Goal: Task Accomplishment & Management: Complete application form

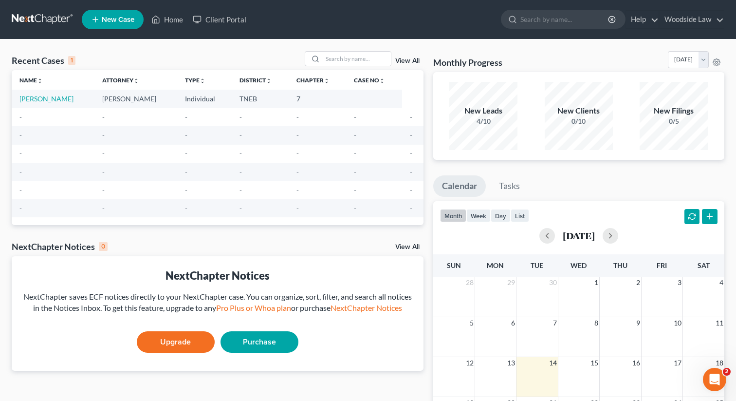
click at [122, 27] on link "New Case" at bounding box center [113, 19] width 62 height 19
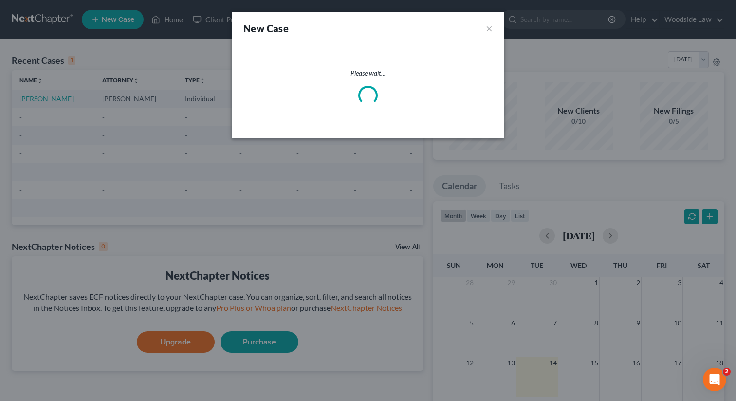
select select "74"
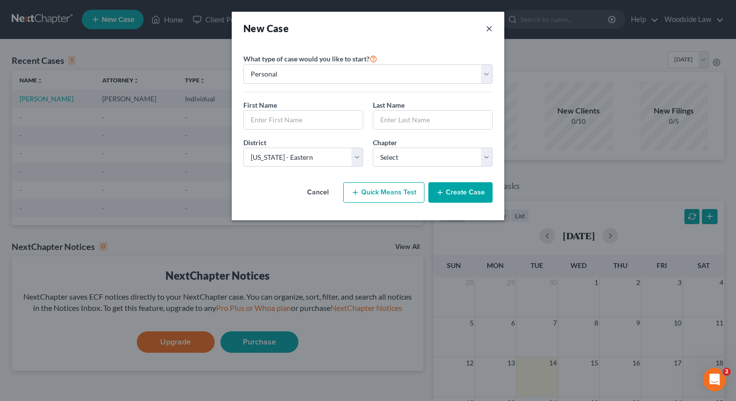
click at [490, 28] on button "×" at bounding box center [489, 28] width 7 height 14
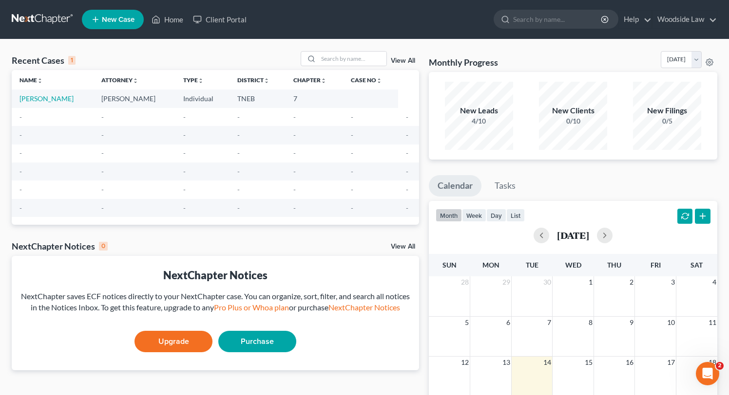
click at [123, 16] on span "New Case" at bounding box center [118, 19] width 33 height 7
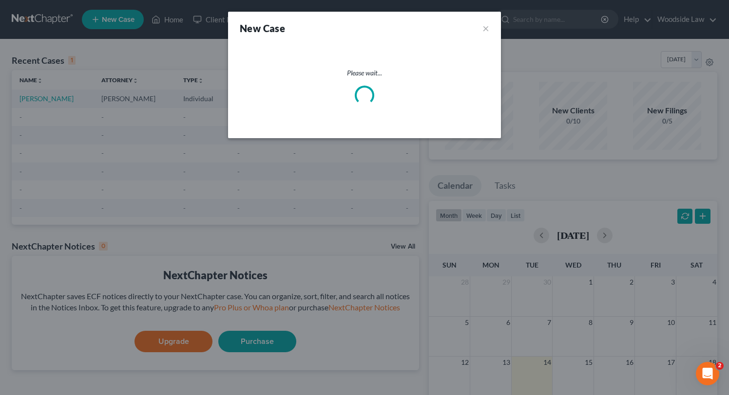
select select "74"
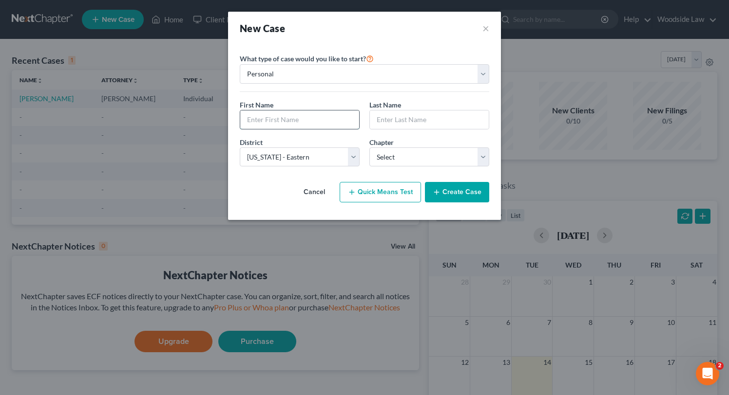
click at [311, 120] on input "text" at bounding box center [299, 120] width 119 height 19
type input "[PERSON_NAME]"
type input "Brown"
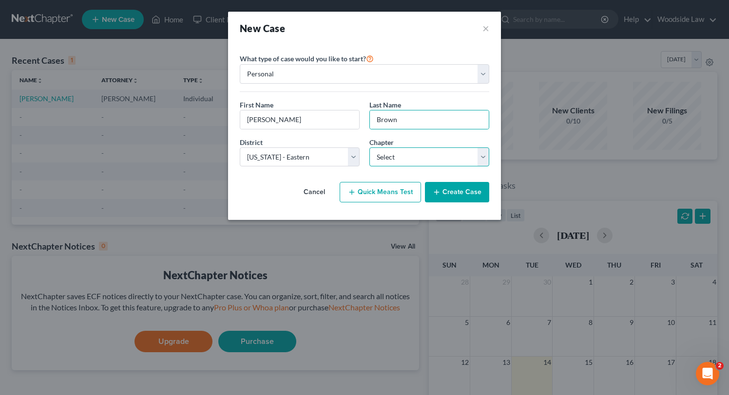
click at [463, 156] on select "Select 7 11 12 13" at bounding box center [429, 157] width 120 height 19
select select "0"
click at [369, 148] on select "Select 7 11 12 13" at bounding box center [429, 157] width 120 height 19
click at [294, 180] on div "Cancel Quick Means Test Create Case" at bounding box center [364, 192] width 249 height 36
click at [372, 45] on div "What type of case would you like to start? Personal Business First Name * [PERS…" at bounding box center [364, 110] width 249 height 130
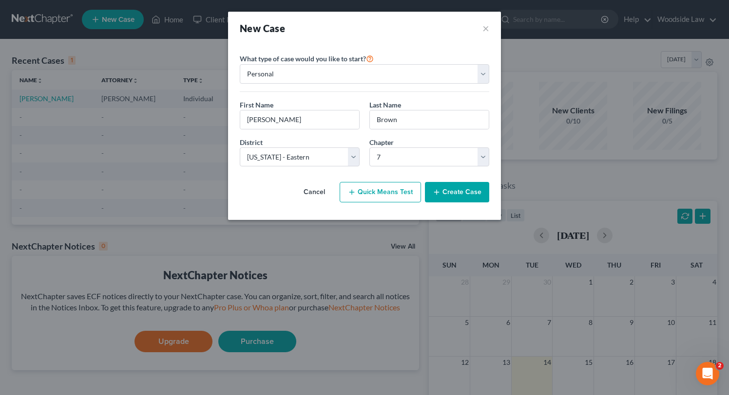
click at [280, 188] on div "Cancel Quick Means Test Create Case" at bounding box center [364, 192] width 249 height 36
click at [444, 196] on button "Create Case" at bounding box center [457, 192] width 64 height 20
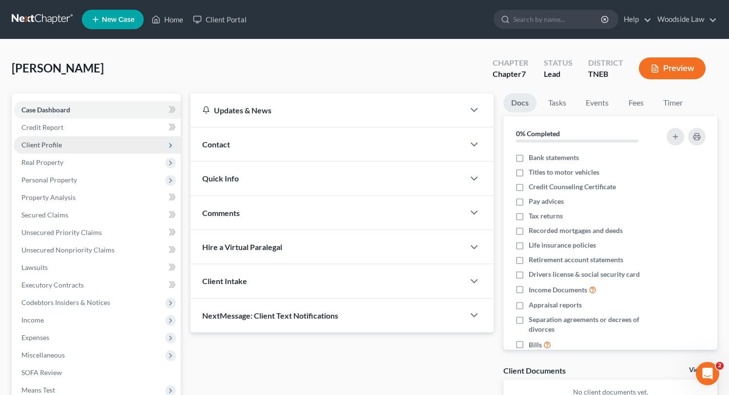
click at [50, 143] on span "Client Profile" at bounding box center [41, 145] width 40 height 8
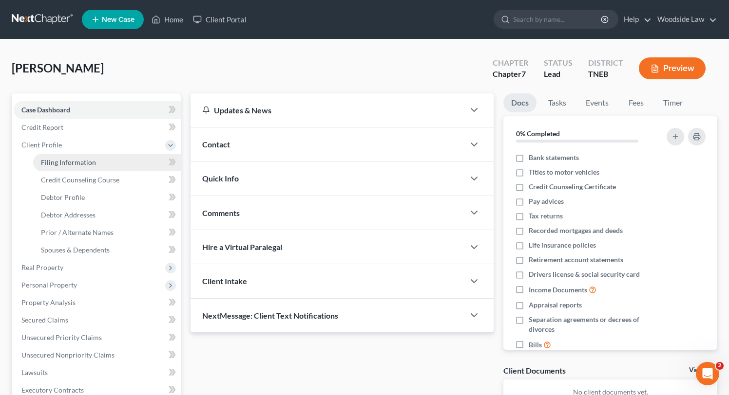
click at [68, 158] on span "Filing Information" at bounding box center [68, 162] width 55 height 8
select select "1"
select select "0"
select select "74"
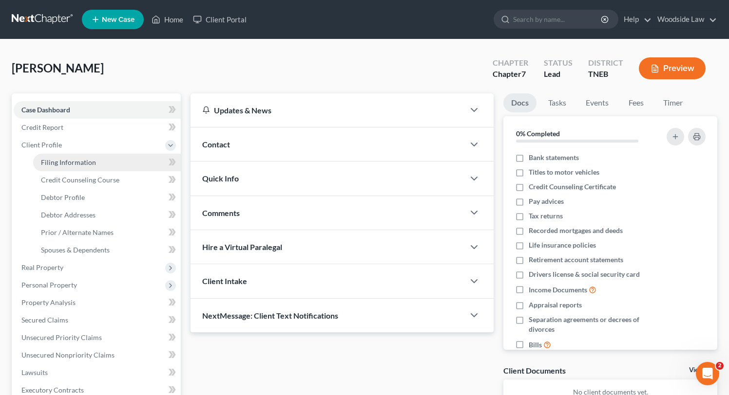
select select "0"
select select "44"
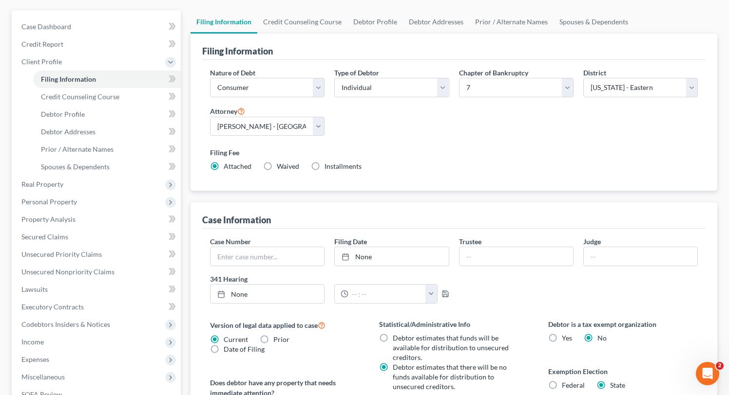
scroll to position [85, 0]
click at [324, 165] on label "Installments Installments" at bounding box center [342, 165] width 37 height 10
click at [328, 165] on input "Installments Installments" at bounding box center [331, 163] width 6 height 6
radio input "true"
radio input "false"
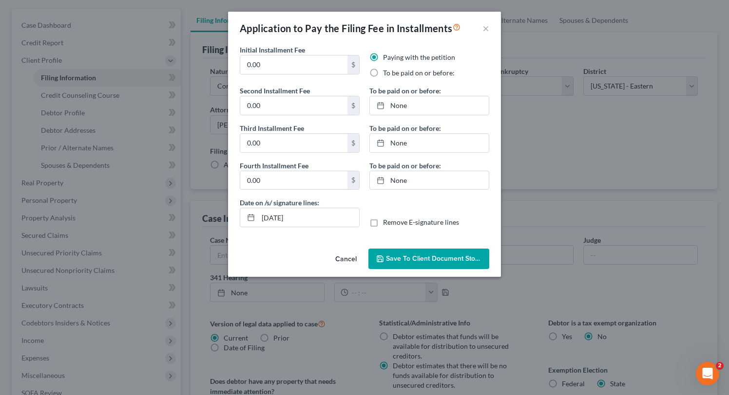
click at [351, 262] on button "Cancel" at bounding box center [345, 259] width 37 height 19
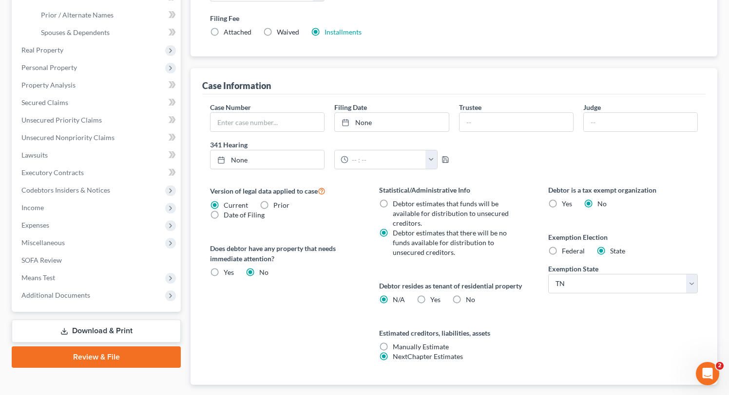
scroll to position [224, 0]
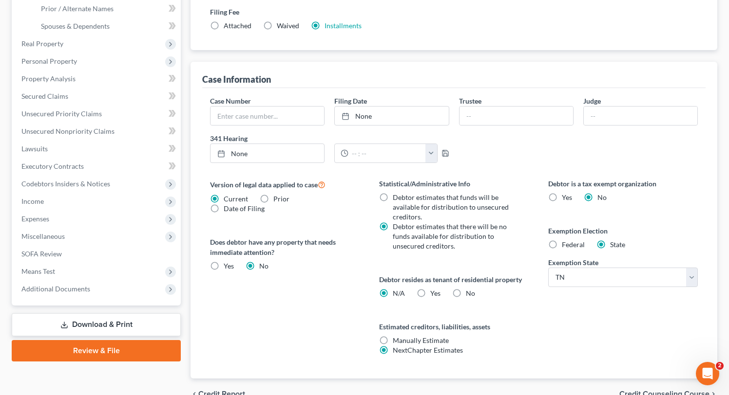
click at [430, 292] on label "Yes Yes" at bounding box center [435, 294] width 10 height 10
click at [434, 292] on input "Yes Yes" at bounding box center [437, 292] width 6 height 6
radio input "true"
radio input "false"
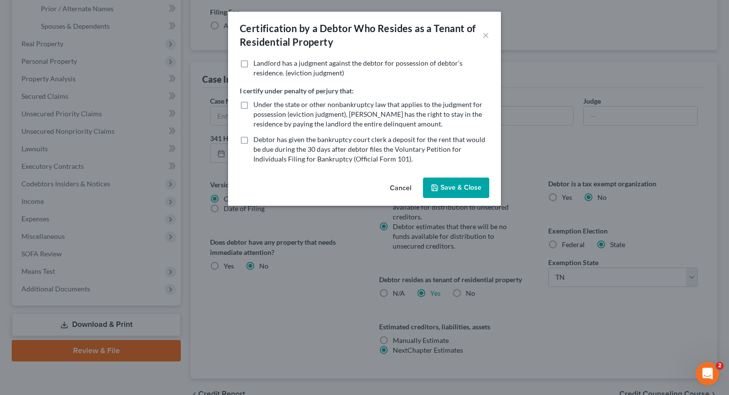
click at [445, 196] on button "Save & Close" at bounding box center [456, 188] width 66 height 20
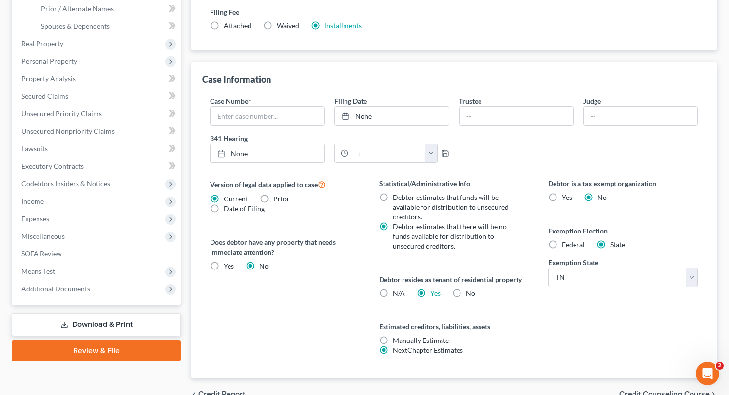
scroll to position [275, 0]
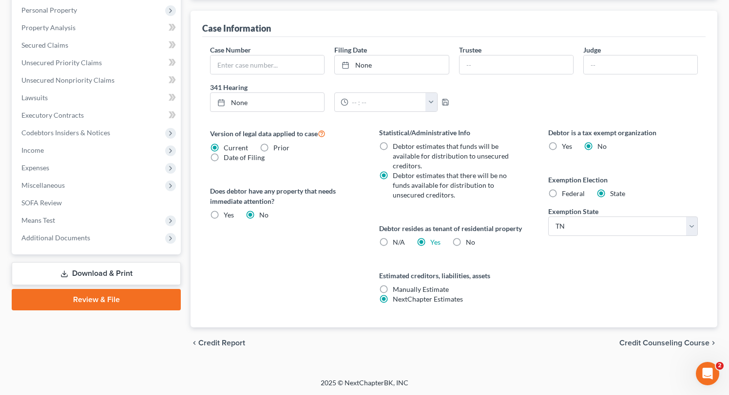
click at [675, 340] on span "Credit Counseling Course" at bounding box center [664, 343] width 90 height 8
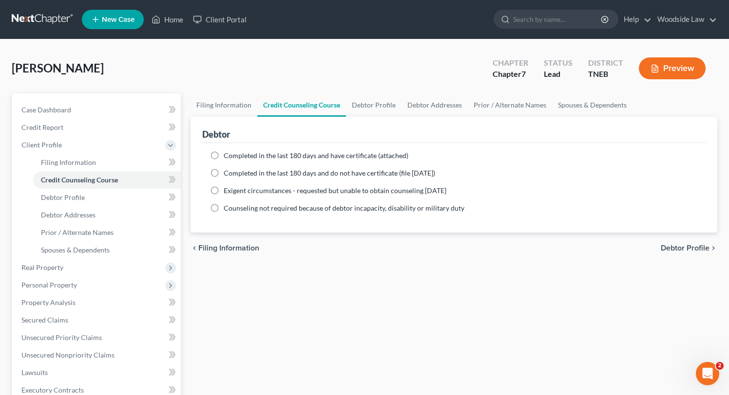
click at [695, 248] on span "Debtor Profile" at bounding box center [684, 248] width 49 height 8
select select "0"
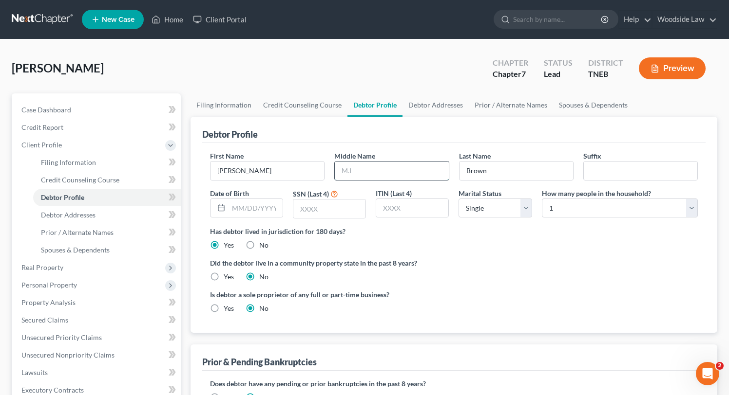
click at [411, 172] on input "text" at bounding box center [391, 171] width 113 height 19
type input "[PERSON_NAME]"
click at [330, 206] on input "text" at bounding box center [329, 209] width 72 height 19
type input "7643"
select select "1"
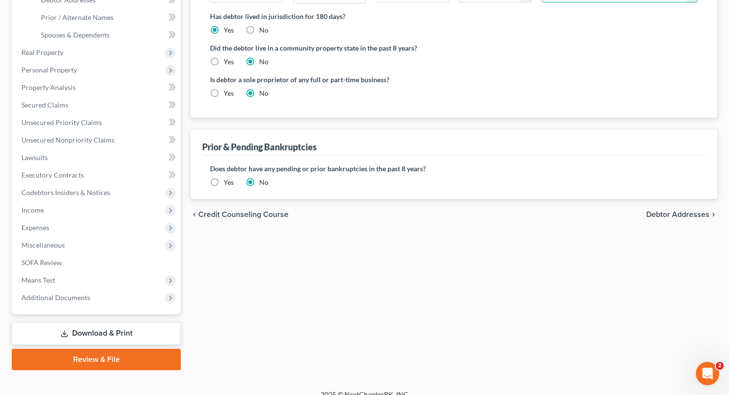
scroll to position [226, 0]
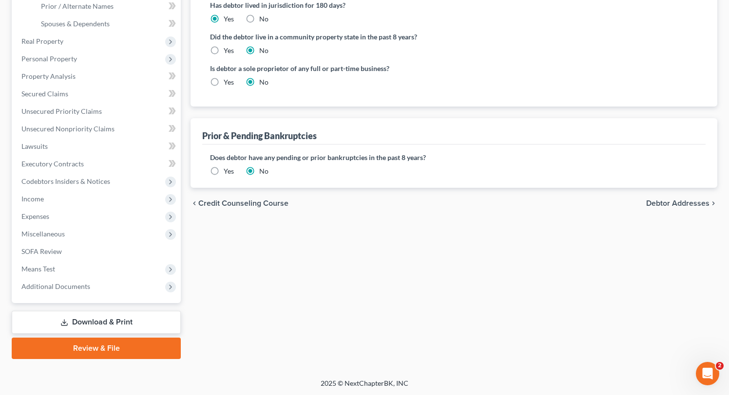
click at [686, 202] on span "Debtor Addresses" at bounding box center [677, 204] width 63 height 8
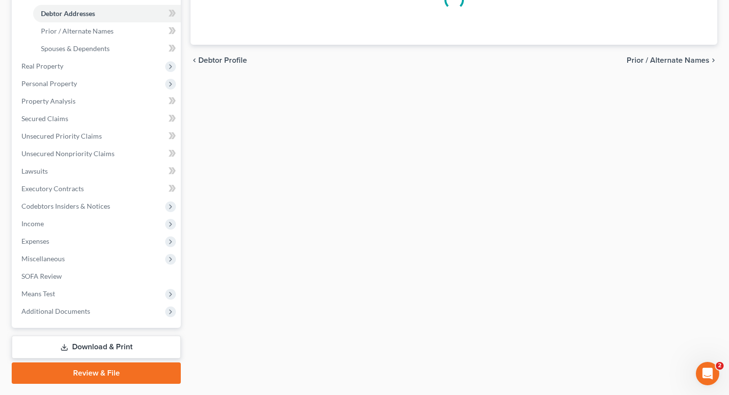
select select "0"
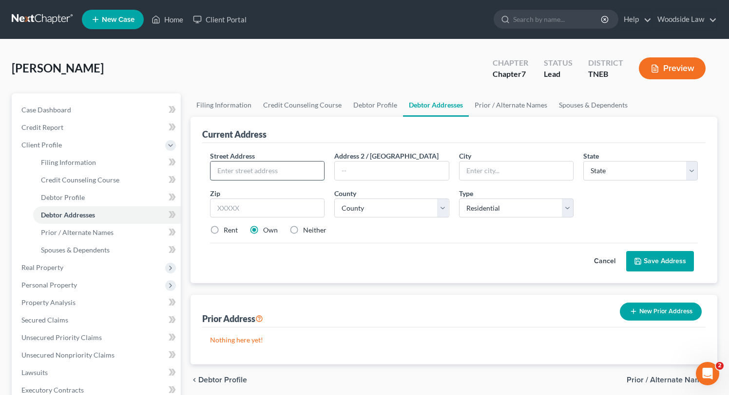
click at [286, 173] on input "text" at bounding box center [266, 171] width 113 height 19
type input "[STREET_ADDRESS]"
type input "Apt F8"
click at [270, 209] on input "7643" at bounding box center [267, 208] width 114 height 19
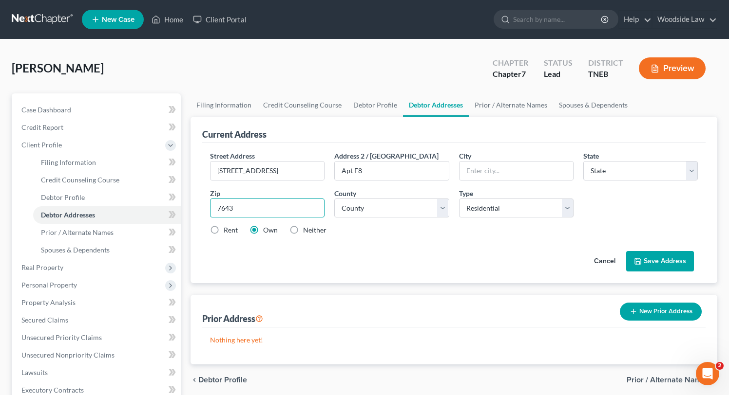
click at [270, 209] on input "7643" at bounding box center [267, 208] width 114 height 19
type input "37914"
type input "[GEOGRAPHIC_DATA]"
select select "44"
click at [426, 213] on select "County [GEOGRAPHIC_DATA] [GEOGRAPHIC_DATA] [GEOGRAPHIC_DATA] [GEOGRAPHIC_DATA] …" at bounding box center [391, 208] width 114 height 19
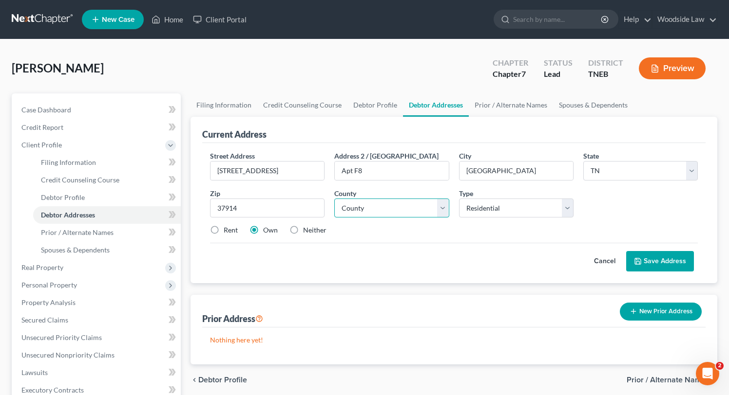
select select "46"
click at [334, 199] on select "County [GEOGRAPHIC_DATA] [GEOGRAPHIC_DATA] [GEOGRAPHIC_DATA] [GEOGRAPHIC_DATA] …" at bounding box center [391, 208] width 114 height 19
click at [224, 226] on label "Rent" at bounding box center [231, 230] width 14 height 10
click at [227, 226] on input "Rent" at bounding box center [230, 228] width 6 height 6
radio input "true"
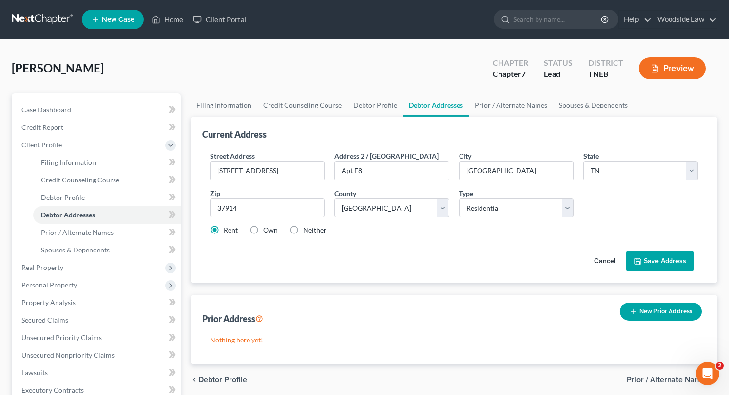
click at [650, 256] on button "Save Address" at bounding box center [660, 261] width 68 height 20
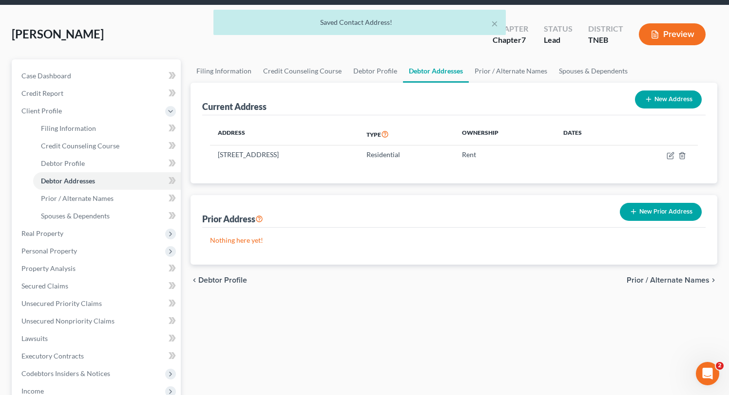
scroll to position [35, 0]
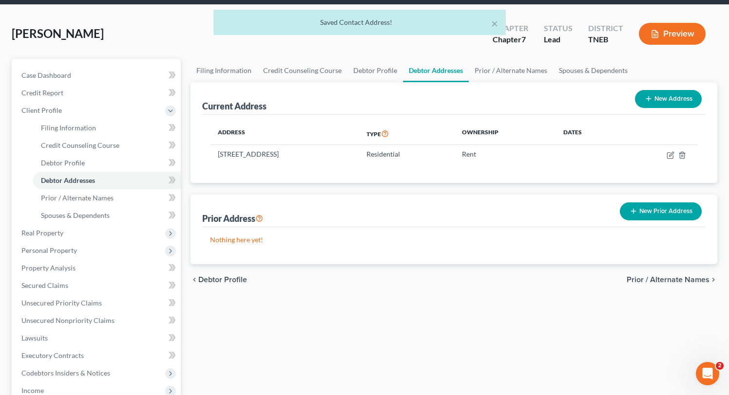
click at [695, 278] on span "Prior / Alternate Names" at bounding box center [667, 280] width 83 height 8
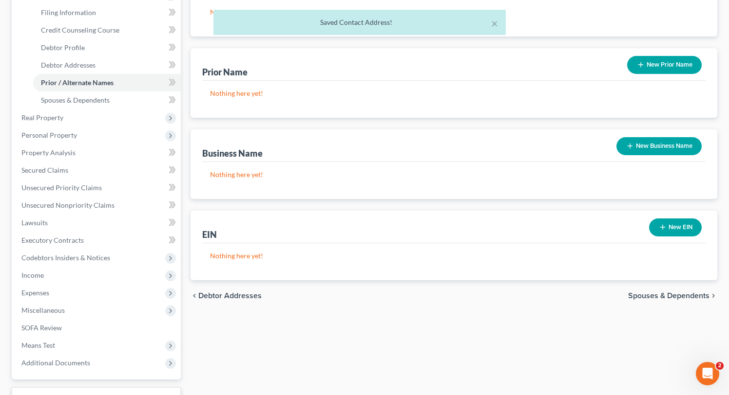
scroll to position [226, 0]
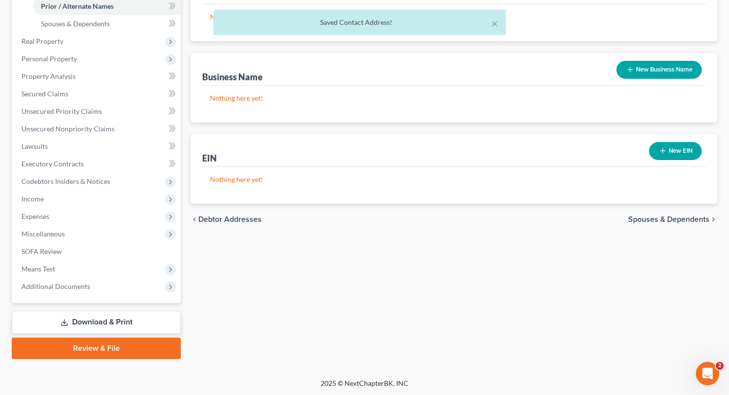
click at [696, 216] on span "Spouses & Dependents" at bounding box center [668, 220] width 81 height 8
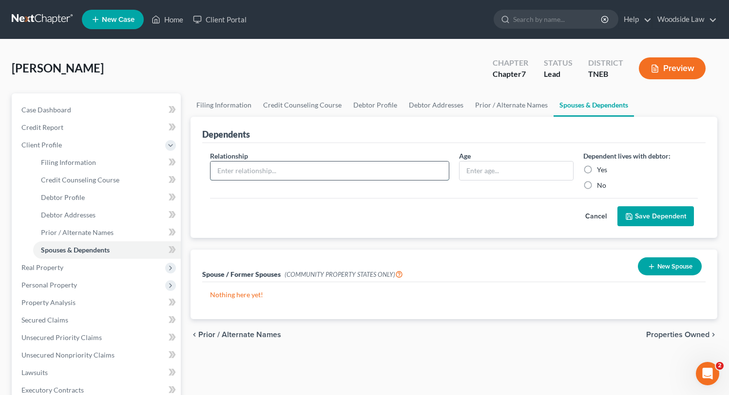
click at [383, 169] on input "text" at bounding box center [329, 171] width 238 height 19
type input "Child"
click at [502, 176] on input "text" at bounding box center [515, 171] width 113 height 19
type input "16"
click at [597, 167] on label "Yes" at bounding box center [602, 170] width 10 height 10
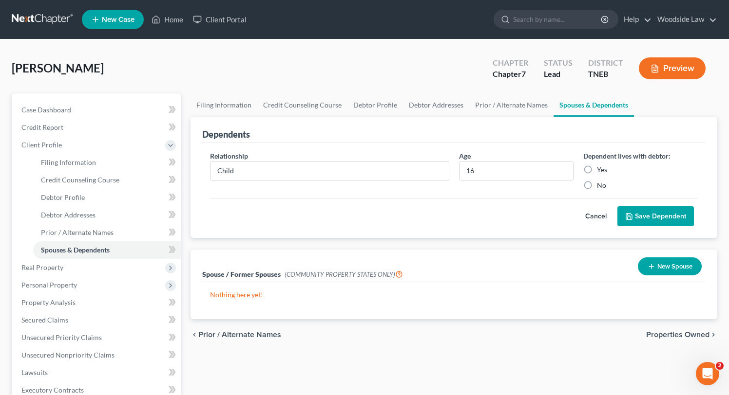
click at [600, 167] on input "Yes" at bounding box center [603, 168] width 6 height 6
radio input "true"
click at [664, 211] on button "Save Dependent" at bounding box center [655, 216] width 76 height 20
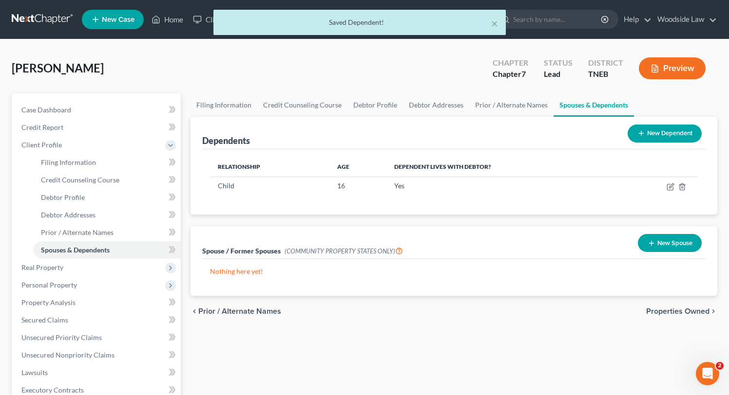
click at [678, 308] on span "Properties Owned" at bounding box center [677, 312] width 63 height 8
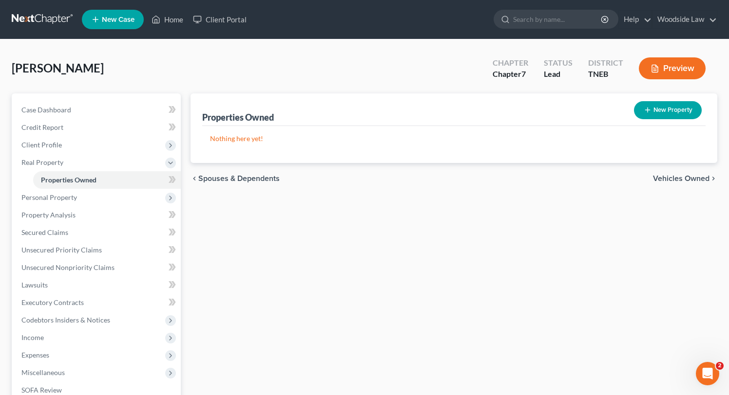
click at [681, 175] on span "Vehicles Owned" at bounding box center [681, 179] width 56 height 8
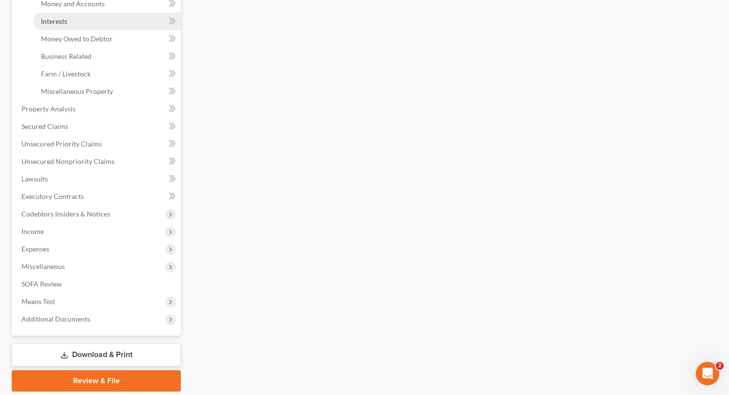
scroll to position [262, 0]
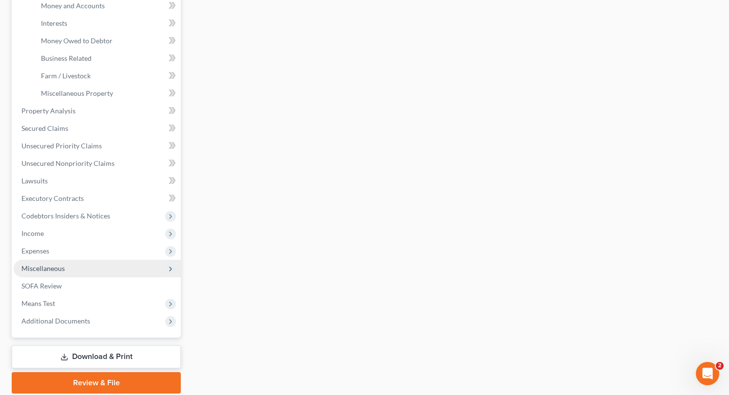
click at [59, 272] on span "Miscellaneous" at bounding box center [42, 268] width 43 height 8
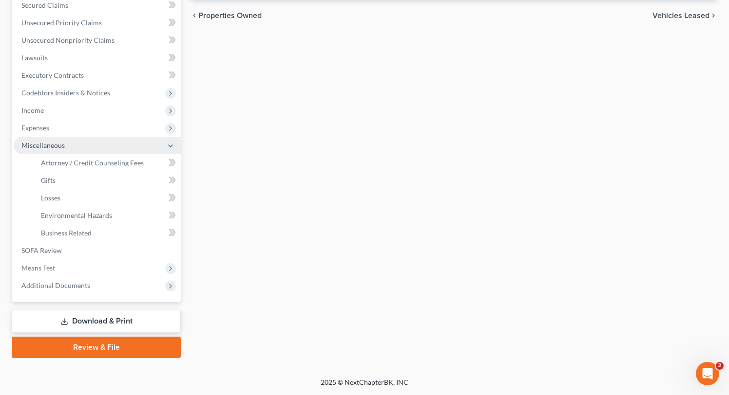
scroll to position [209, 0]
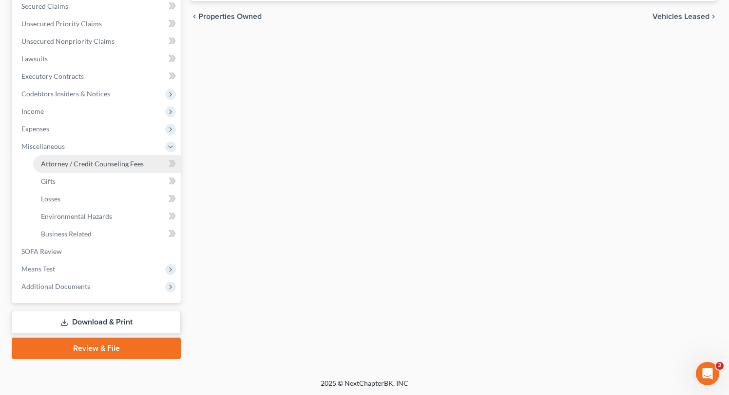
click at [117, 166] on span "Attorney / Credit Counseling Fees" at bounding box center [92, 164] width 103 height 8
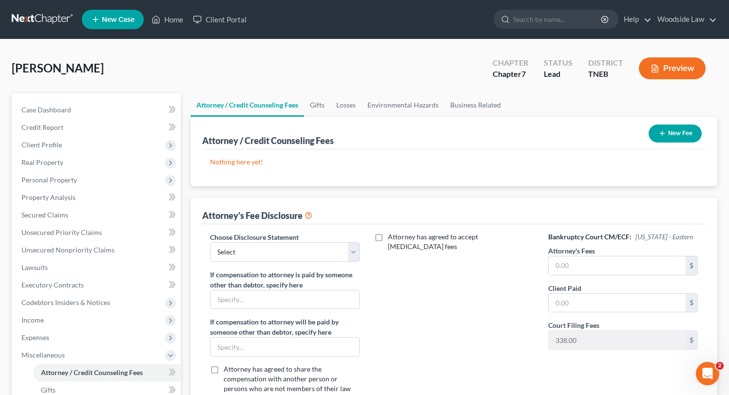
click at [660, 136] on icon "button" at bounding box center [662, 134] width 8 height 8
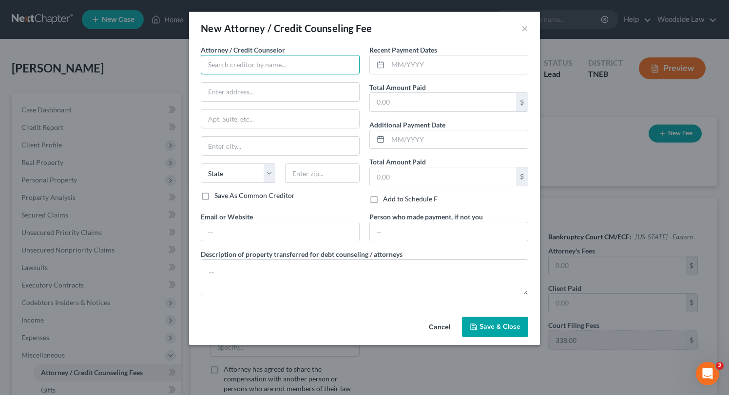
click at [216, 56] on input "text" at bounding box center [280, 64] width 159 height 19
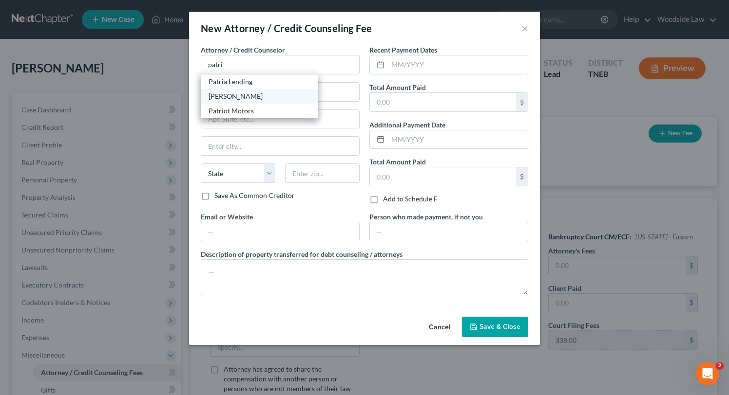
click at [273, 100] on div "[PERSON_NAME]" at bounding box center [258, 97] width 101 height 10
type input "[PERSON_NAME]"
type input "[STREET_ADDRESS]"
type input "Suite 504"
type input "[GEOGRAPHIC_DATA]"
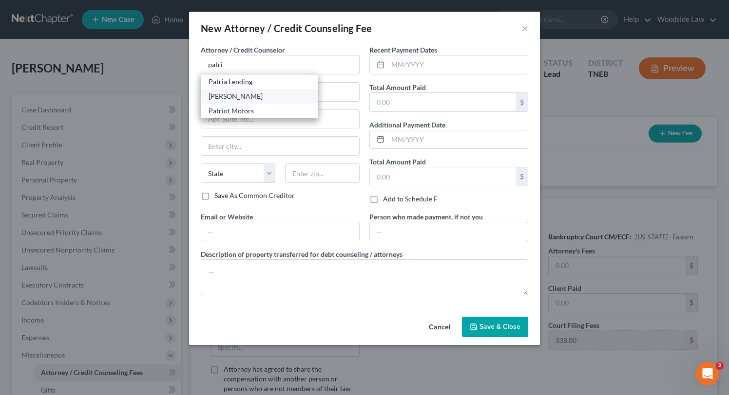
select select "44"
type input "37922"
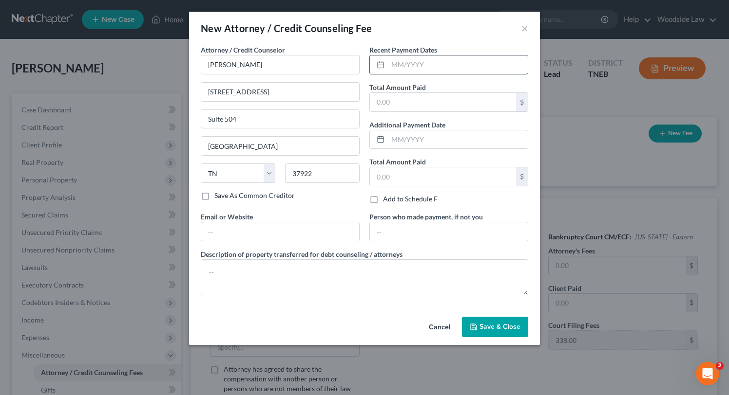
click at [433, 70] on input "text" at bounding box center [458, 65] width 140 height 19
type input "10/2025"
click at [464, 106] on input "text" at bounding box center [443, 102] width 146 height 19
type input "1,350.00"
click at [262, 226] on input "text" at bounding box center [280, 232] width 158 height 19
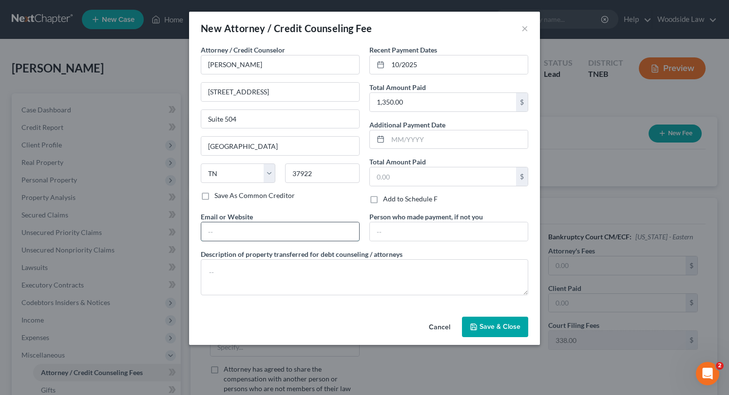
type input "[EMAIL_ADDRESS][DOMAIN_NAME]"
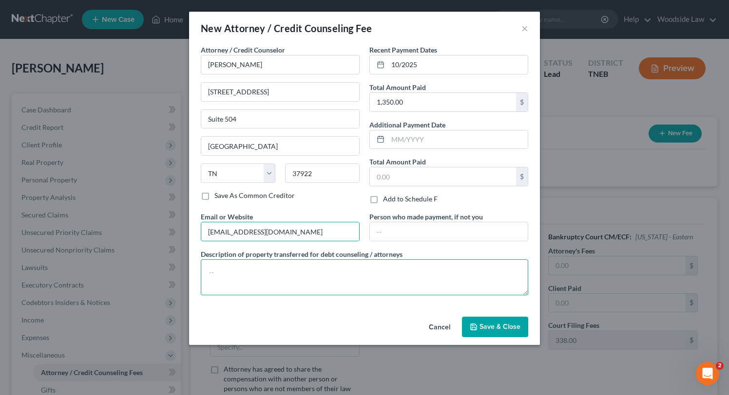
click at [291, 277] on textarea at bounding box center [364, 278] width 327 height 36
type textarea "Attorney Fees"
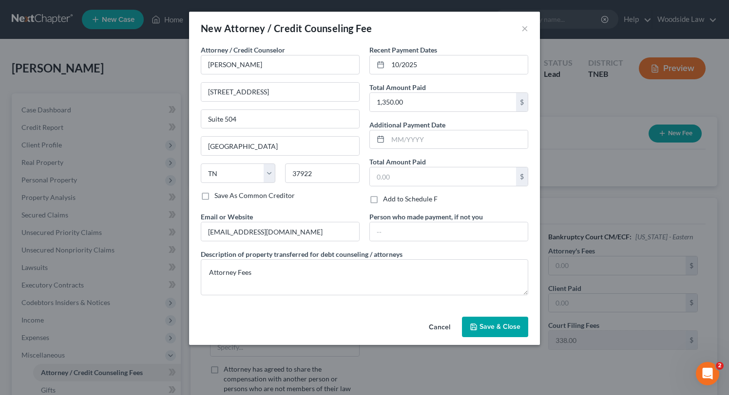
click at [484, 326] on span "Save & Close" at bounding box center [499, 327] width 41 height 8
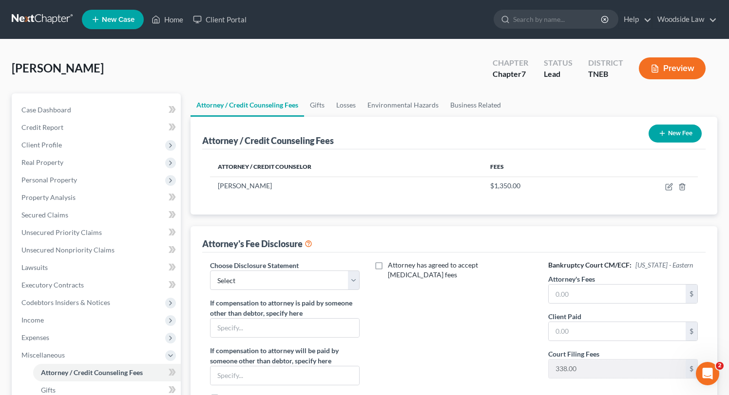
click at [682, 132] on button "New Fee" at bounding box center [674, 134] width 53 height 18
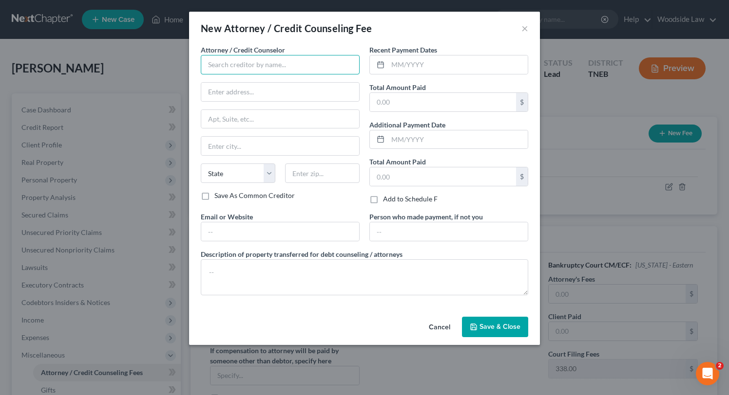
click at [271, 65] on input "text" at bounding box center [280, 64] width 159 height 19
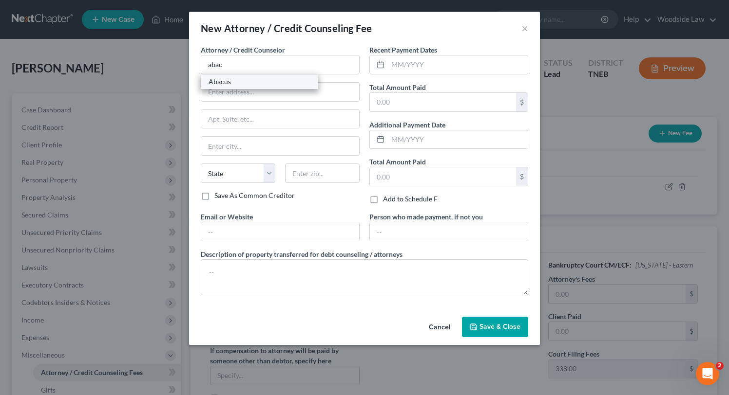
click at [268, 78] on div "Abacus" at bounding box center [258, 82] width 101 height 10
type input "Abacus"
type input "[STREET_ADDRESS]"
type input "Encino"
select select "4"
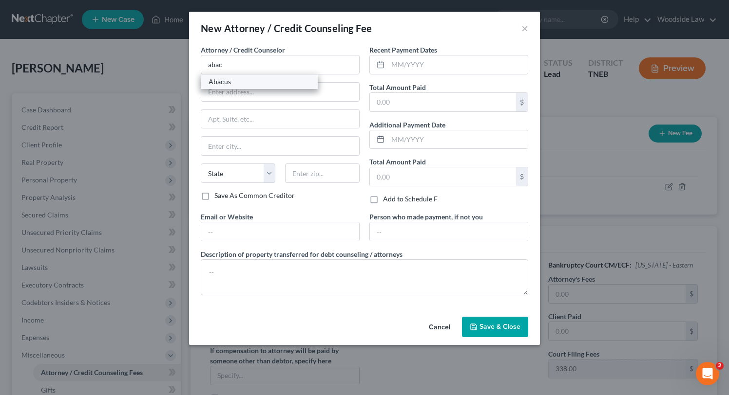
type input "91436"
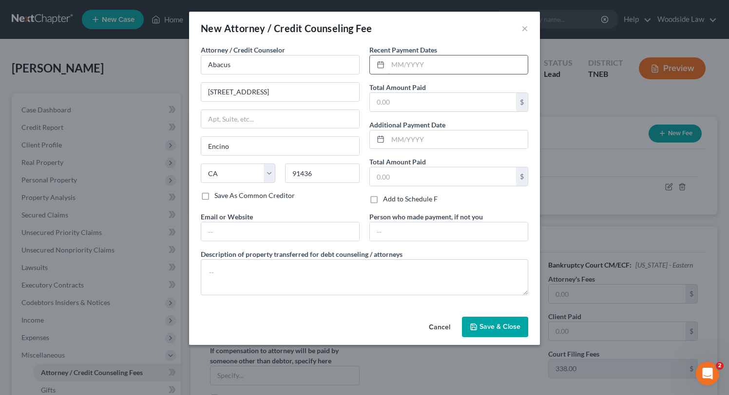
click at [448, 63] on input "text" at bounding box center [458, 65] width 140 height 19
type input "10/2025"
type input "25.00"
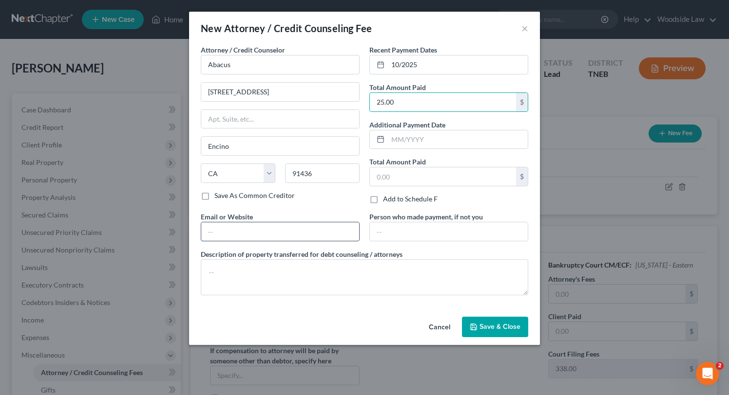
click at [261, 232] on input "text" at bounding box center [280, 232] width 158 height 19
type input "[DOMAIN_NAME]"
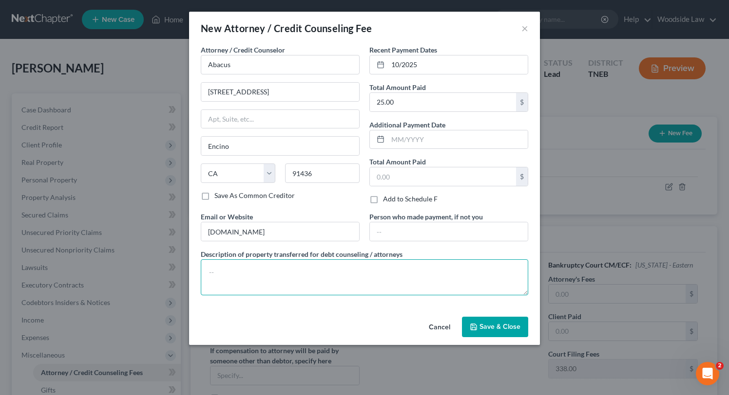
click at [283, 268] on textarea at bounding box center [364, 278] width 327 height 36
type textarea "Credit Counseling"
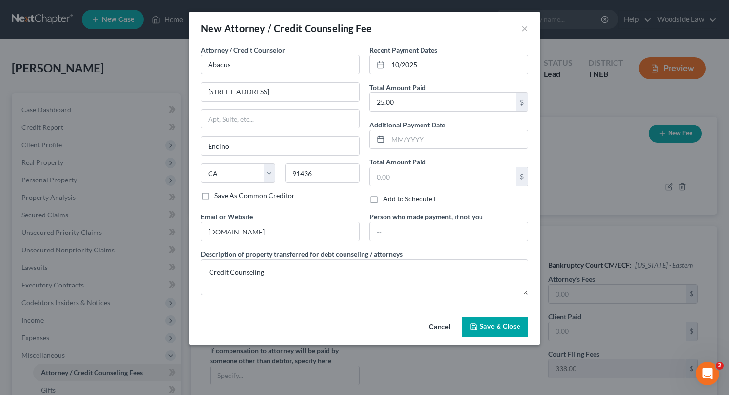
click at [347, 206] on div "Attorney / Credit Counselor * Abacus [STREET_ADDRESS][GEOGRAPHIC_DATA] [US_STAT…" at bounding box center [280, 128] width 168 height 167
click at [515, 323] on span "Save & Close" at bounding box center [499, 327] width 41 height 8
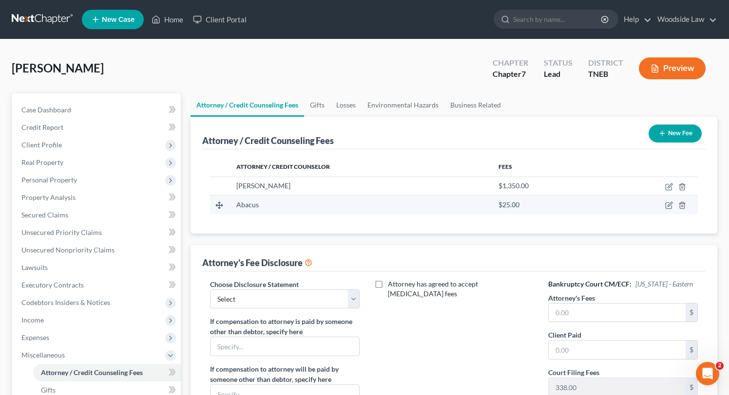
scroll to position [209, 0]
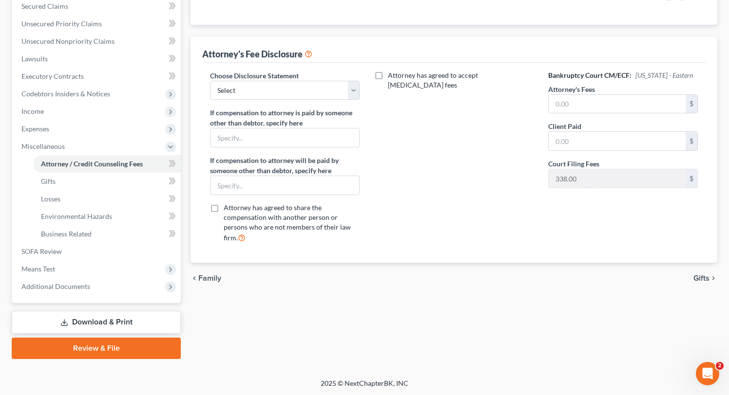
click at [699, 278] on span "Gifts" at bounding box center [701, 279] width 16 height 8
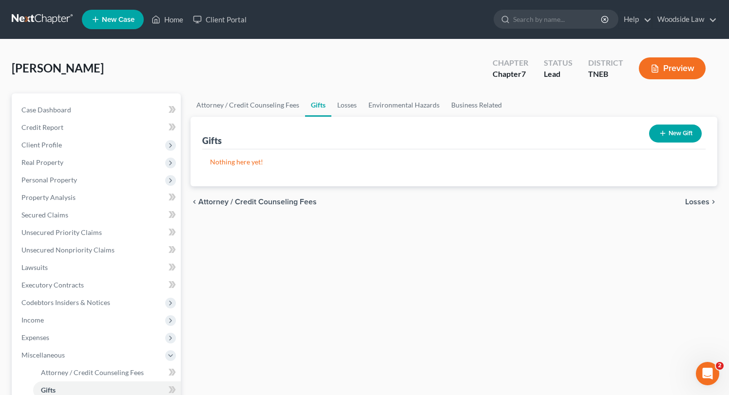
click at [697, 198] on span "Losses" at bounding box center [697, 202] width 24 height 8
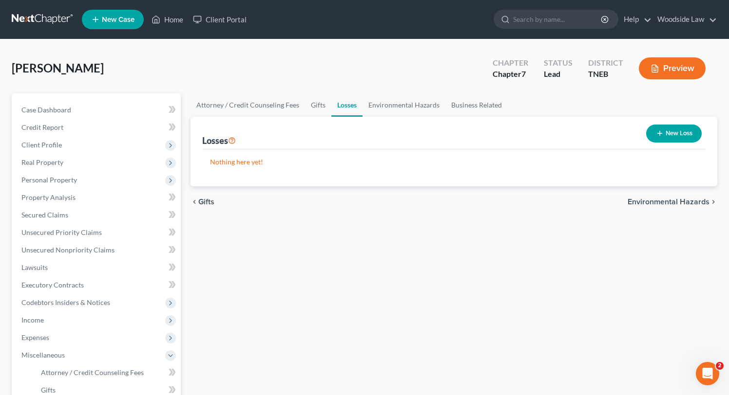
click at [694, 206] on span "Environmental Hazards" at bounding box center [668, 202] width 82 height 8
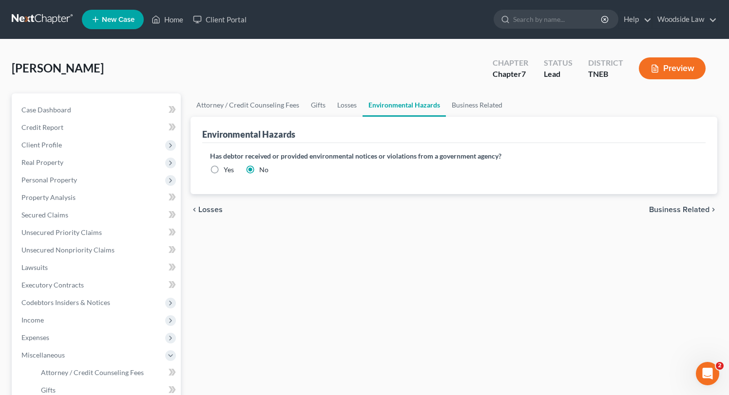
click at [694, 206] on span "Business Related" at bounding box center [679, 210] width 60 height 8
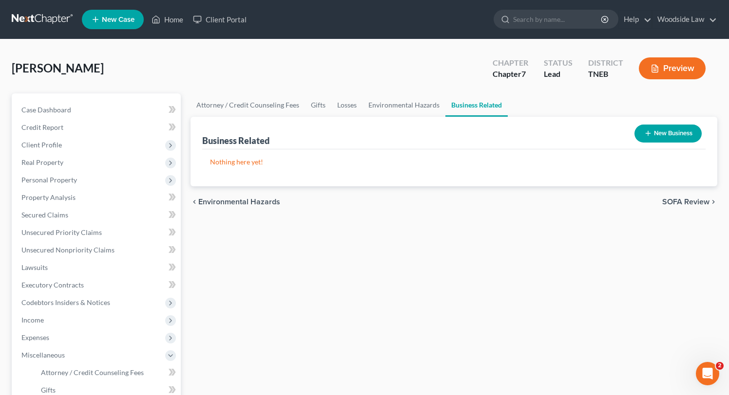
click at [693, 203] on span "SOFA Review" at bounding box center [685, 202] width 47 height 8
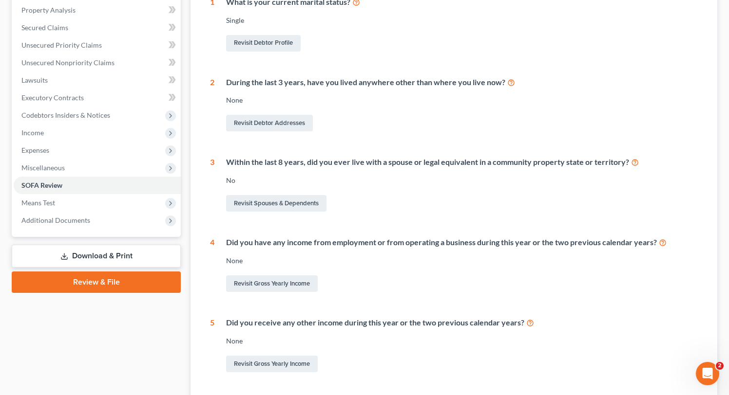
scroll to position [269, 0]
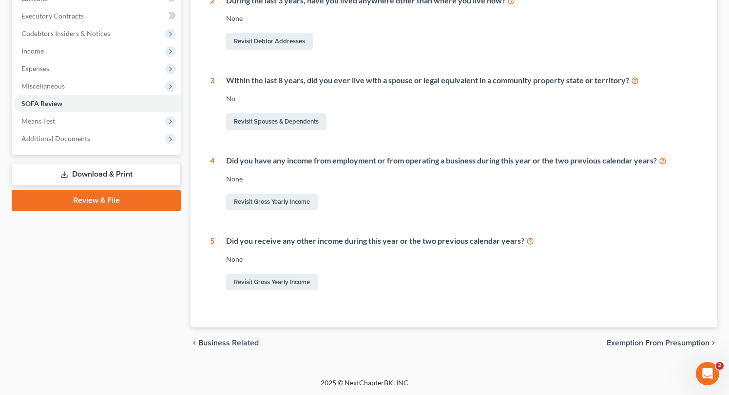
click at [683, 346] on span "Exemption from Presumption" at bounding box center [657, 343] width 103 height 8
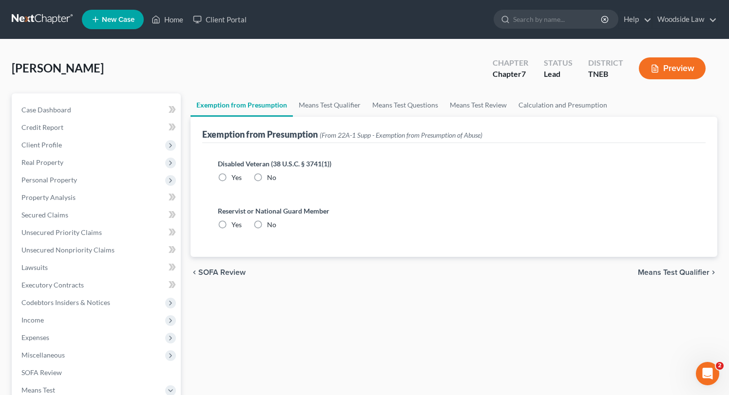
click at [267, 175] on label "No" at bounding box center [271, 178] width 9 height 10
click at [271, 175] on input "No" at bounding box center [274, 176] width 6 height 6
radio input "true"
click at [267, 223] on label "No" at bounding box center [271, 225] width 9 height 10
click at [271, 223] on input "No" at bounding box center [274, 223] width 6 height 6
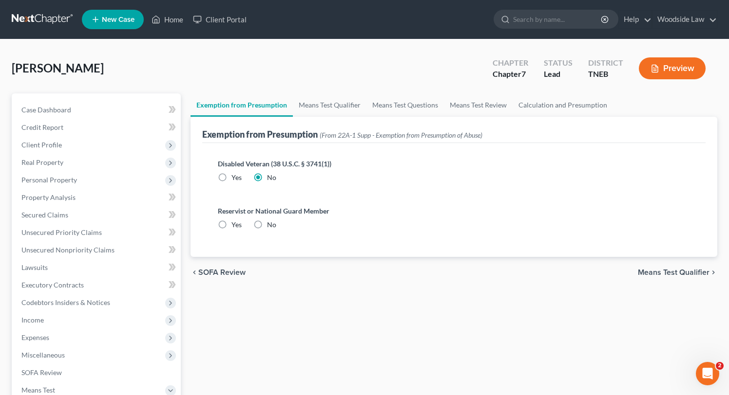
radio input "true"
click at [673, 270] on span "Means Test Qualifier" at bounding box center [673, 273] width 72 height 8
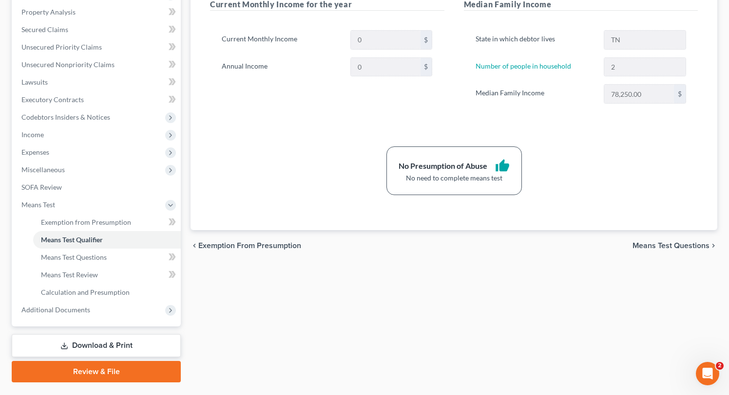
scroll to position [209, 0]
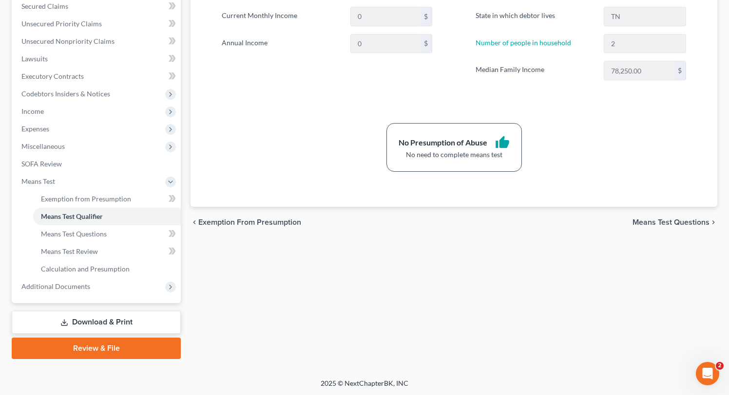
click at [685, 219] on span "Means Test Questions" at bounding box center [670, 223] width 77 height 8
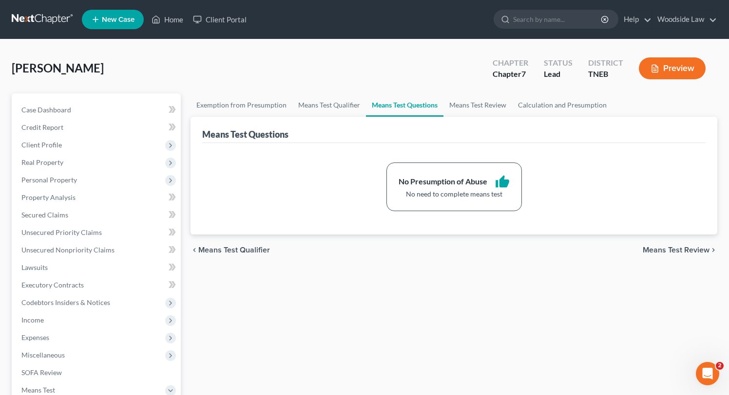
click at [682, 246] on span "Means Test Review" at bounding box center [675, 250] width 67 height 8
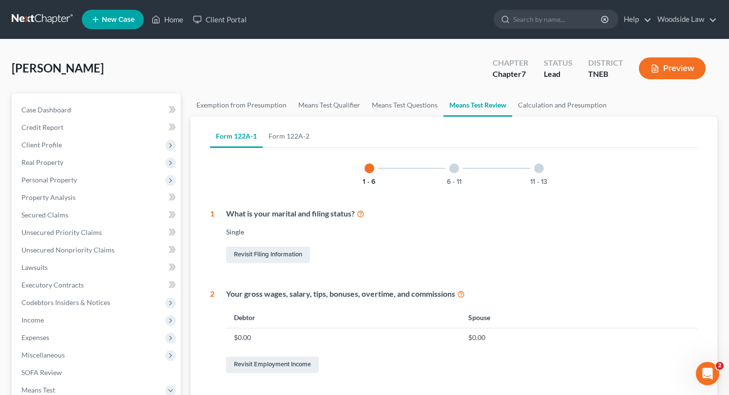
scroll to position [431, 0]
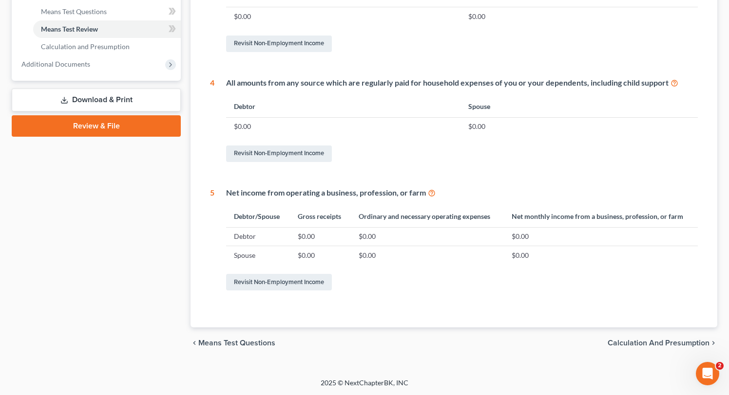
click at [673, 340] on span "Calculation and Presumption" at bounding box center [658, 343] width 102 height 8
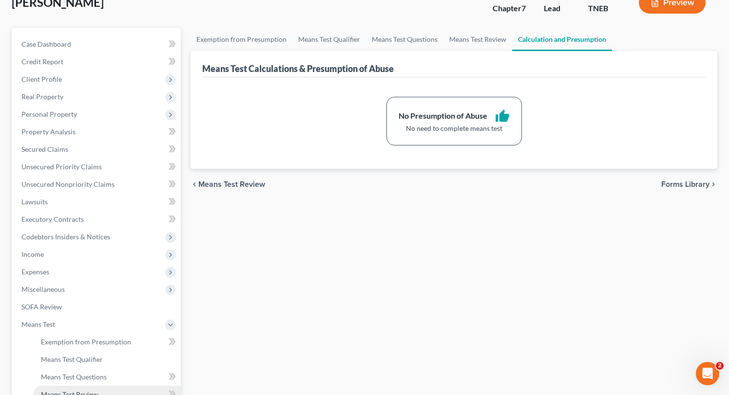
scroll to position [54, 0]
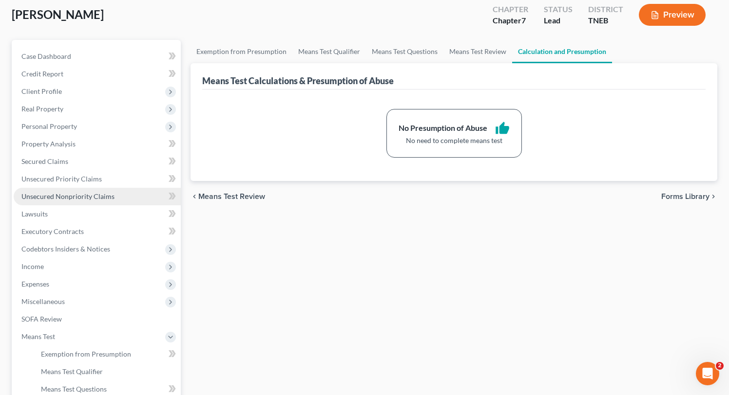
click at [79, 200] on span "Unsecured Nonpriority Claims" at bounding box center [67, 196] width 93 height 8
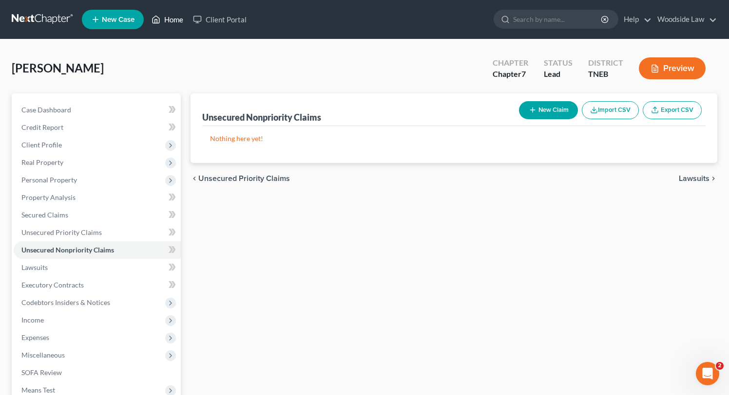
click at [180, 17] on link "Home" at bounding box center [167, 20] width 41 height 18
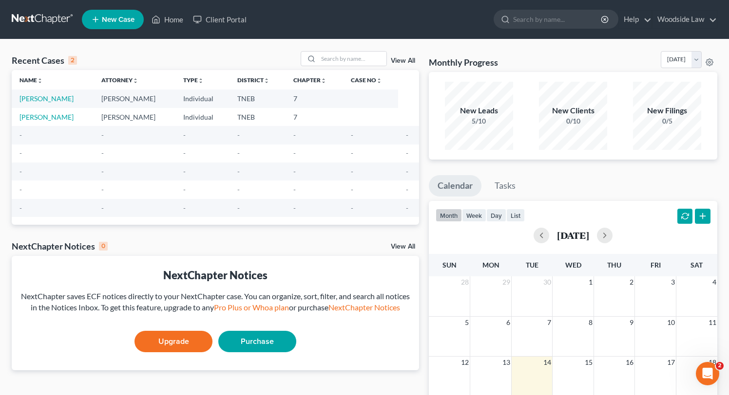
click at [401, 60] on link "View All" at bounding box center [403, 60] width 24 height 7
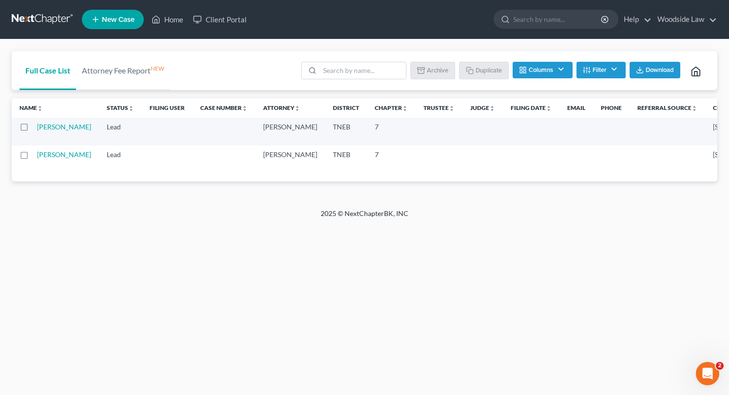
click at [33, 157] on label at bounding box center [33, 157] width 0 height 0
click at [37, 156] on input "checkbox" at bounding box center [40, 153] width 6 height 6
click at [438, 64] on button "Archive" at bounding box center [434, 70] width 44 height 17
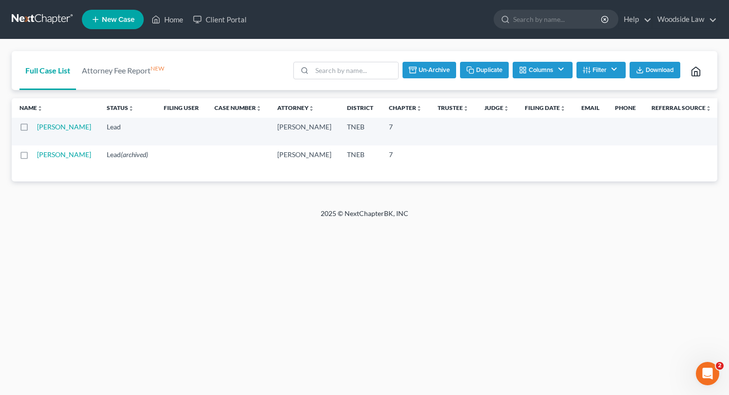
checkbox input "false"
click at [181, 25] on link "Home" at bounding box center [167, 20] width 41 height 18
